Goal: Task Accomplishment & Management: Use online tool/utility

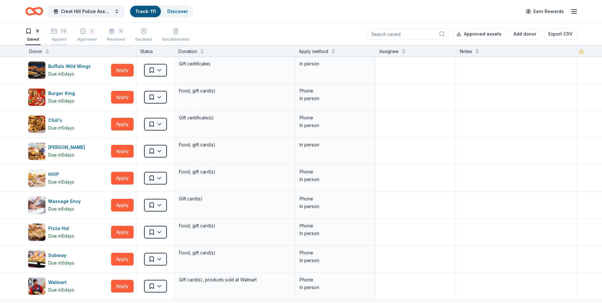
click at [63, 30] on div "79" at bounding box center [64, 31] width 8 height 6
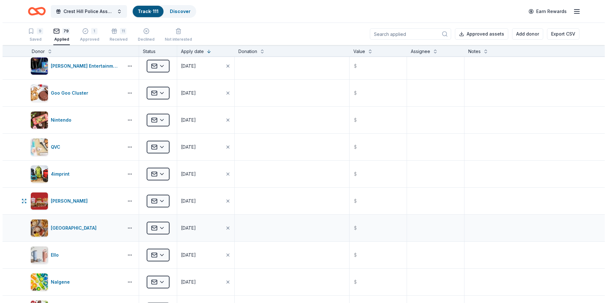
scroll to position [444, 0]
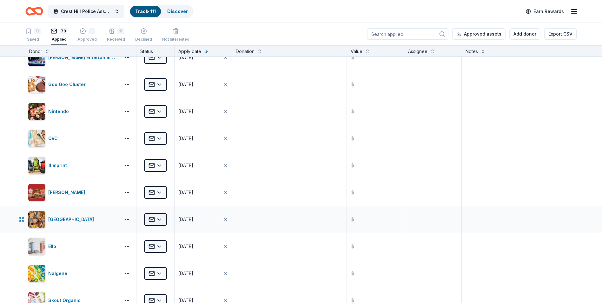
click at [158, 220] on html "Crest Hill Police Association 15th Annual Golf Outing Fundraiser Track · 111 Di…" at bounding box center [301, 151] width 602 height 303
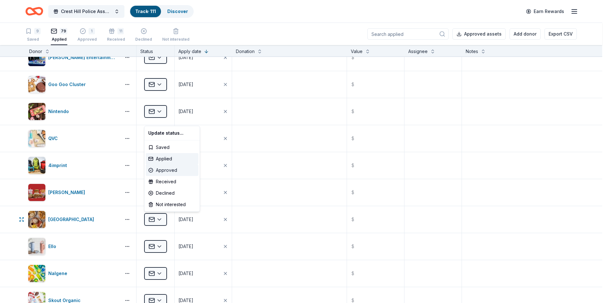
click at [167, 170] on div "Approved" at bounding box center [172, 169] width 53 height 11
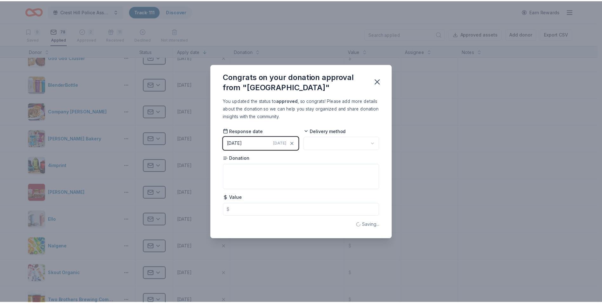
scroll to position [309, 0]
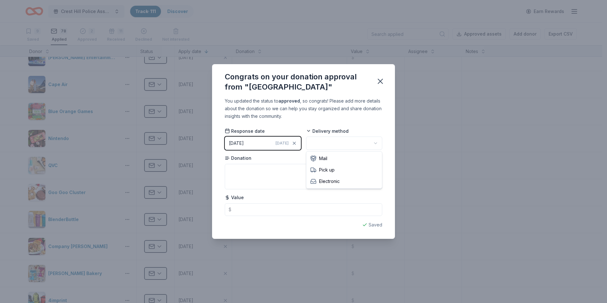
click at [376, 143] on html "Crest Hill Police Association 15th Annual Golf Outing Fundraiser Track · 111 Di…" at bounding box center [303, 151] width 607 height 303
click at [268, 175] on textarea at bounding box center [303, 176] width 157 height 25
type textarea "Gift Certificate - electronic"
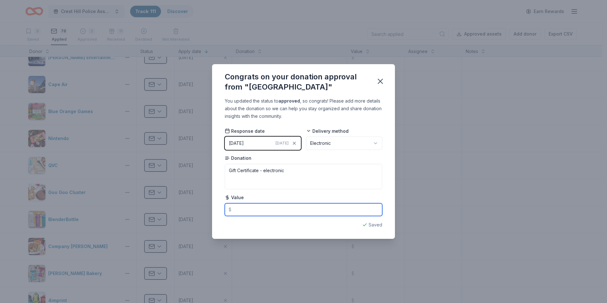
click at [256, 210] on input "text" at bounding box center [303, 209] width 157 height 13
type input "30.00"
click at [380, 83] on icon "button" at bounding box center [380, 81] width 9 height 9
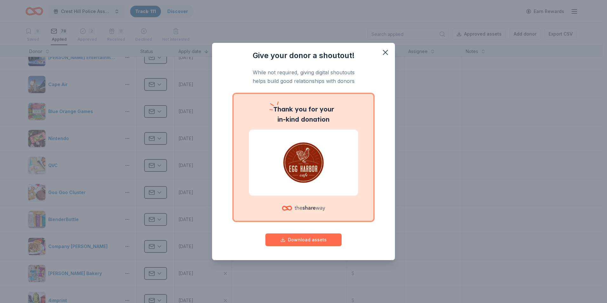
click at [312, 240] on button "Download assets" at bounding box center [303, 239] width 76 height 13
click at [385, 51] on icon "button" at bounding box center [385, 52] width 9 height 9
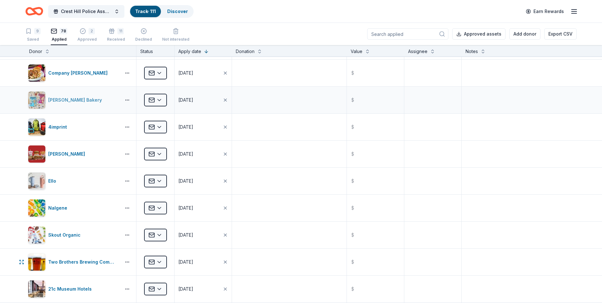
scroll to position [531, 0]
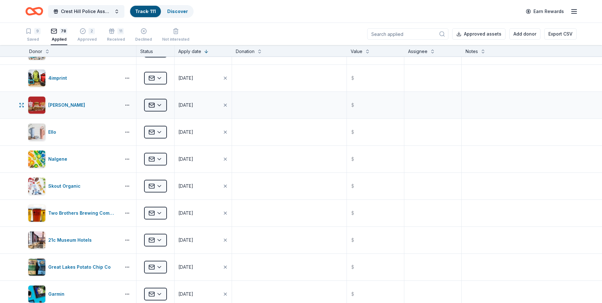
click at [162, 106] on html "Crest Hill Police Association 15th Annual Golf Outing Fundraiser Track · 111 Di…" at bounding box center [301, 151] width 602 height 303
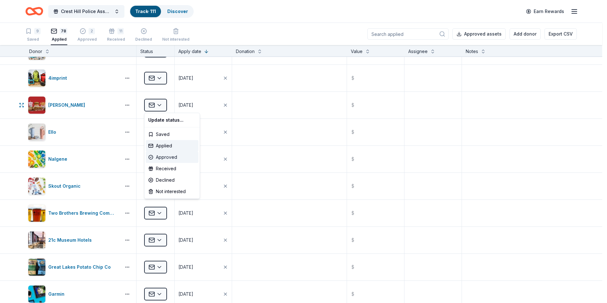
click at [169, 158] on div "Approved" at bounding box center [172, 156] width 53 height 11
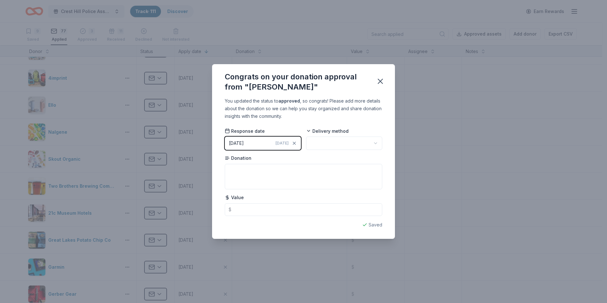
click at [378, 144] on html "Crest Hill Police Association 15th Annual Golf Outing Fundraiser Track · 111 Di…" at bounding box center [303, 151] width 607 height 303
click at [289, 174] on textarea at bounding box center [303, 176] width 157 height 25
type textarea "2 - $25 gift cards"
click at [366, 212] on input "text" at bounding box center [303, 209] width 157 height 13
type input "50.00"
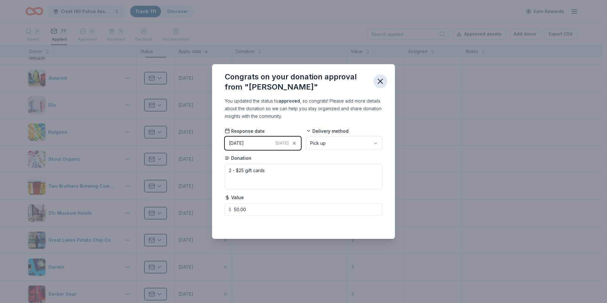
click at [382, 79] on icon "button" at bounding box center [380, 81] width 4 height 4
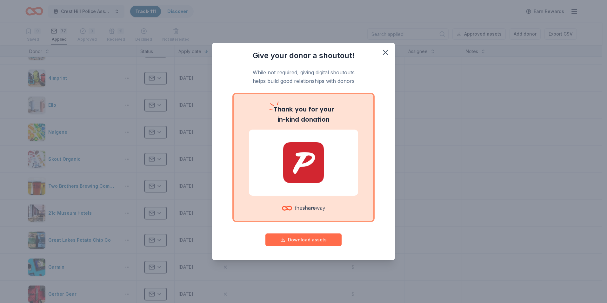
click at [303, 236] on button "Download assets" at bounding box center [303, 239] width 76 height 13
click at [385, 50] on icon "button" at bounding box center [385, 52] width 9 height 9
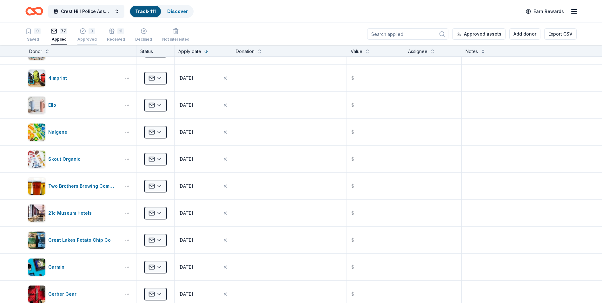
click at [83, 36] on div "3 Approved" at bounding box center [86, 31] width 19 height 14
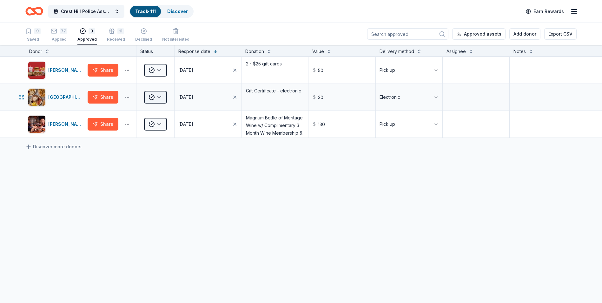
click at [159, 98] on html "Crest Hill Police Association 15th Annual Golf Outing Fundraiser Track · 111 Di…" at bounding box center [301, 151] width 602 height 303
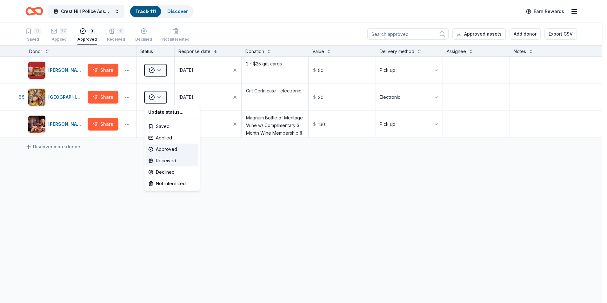
click at [166, 161] on div "Received" at bounding box center [172, 160] width 53 height 11
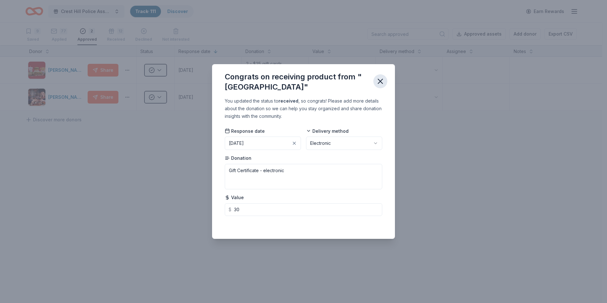
click at [380, 83] on icon "button" at bounding box center [380, 81] width 9 height 9
